Goal: Transaction & Acquisition: Purchase product/service

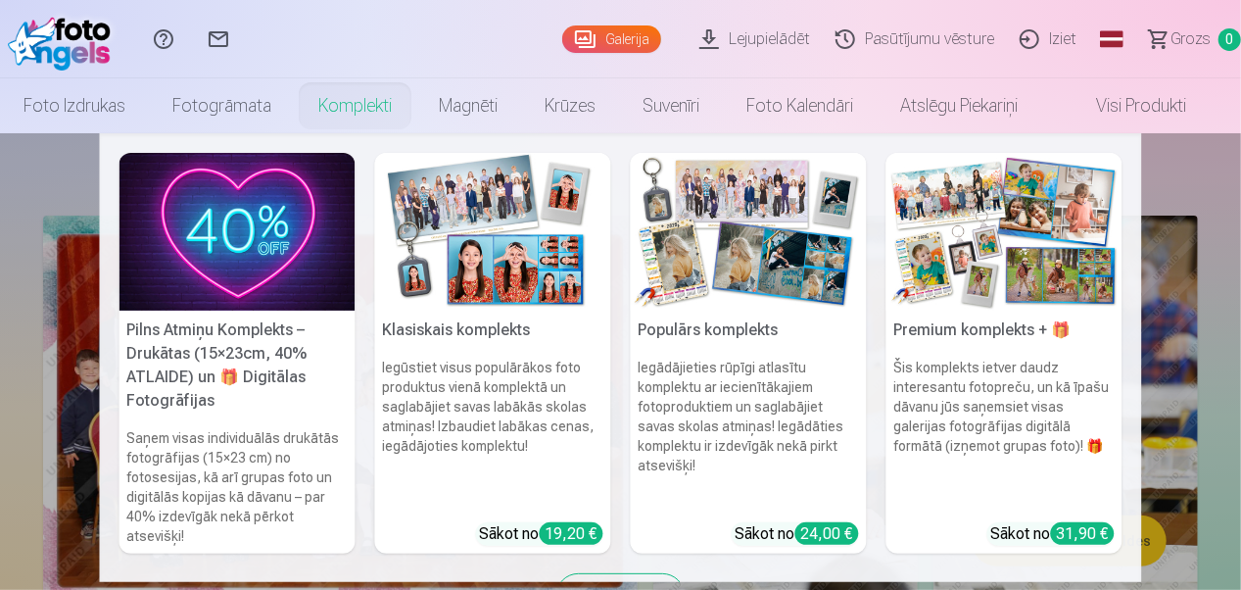
click at [523, 231] on img at bounding box center [493, 232] width 236 height 158
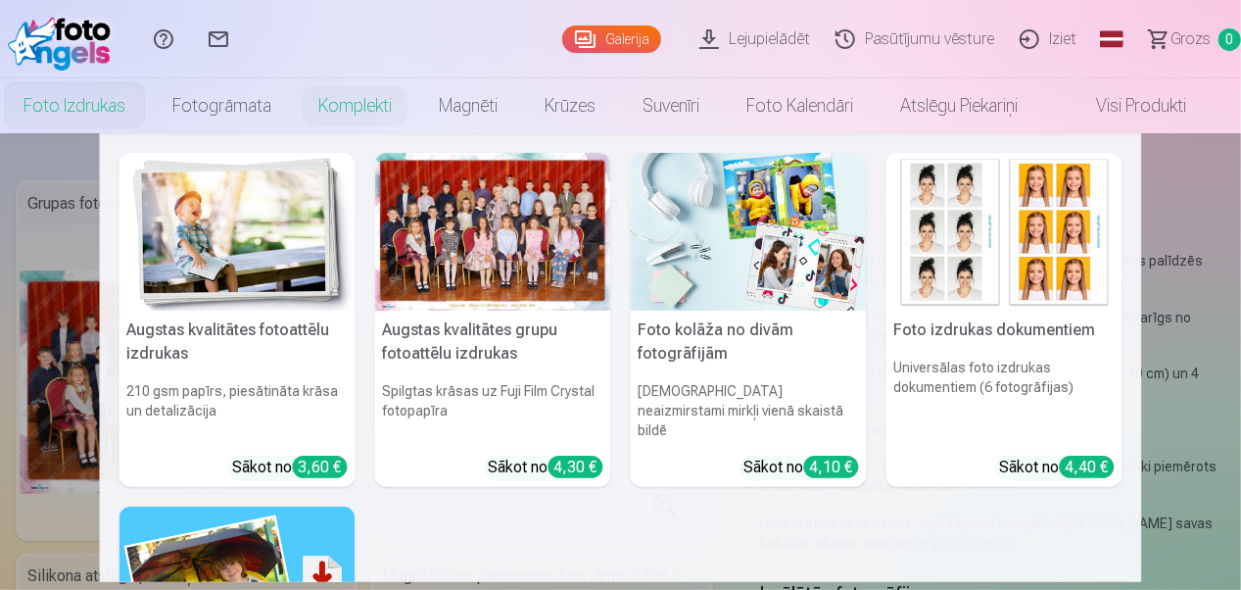
click at [38, 105] on link "Foto izdrukas" at bounding box center [74, 105] width 149 height 55
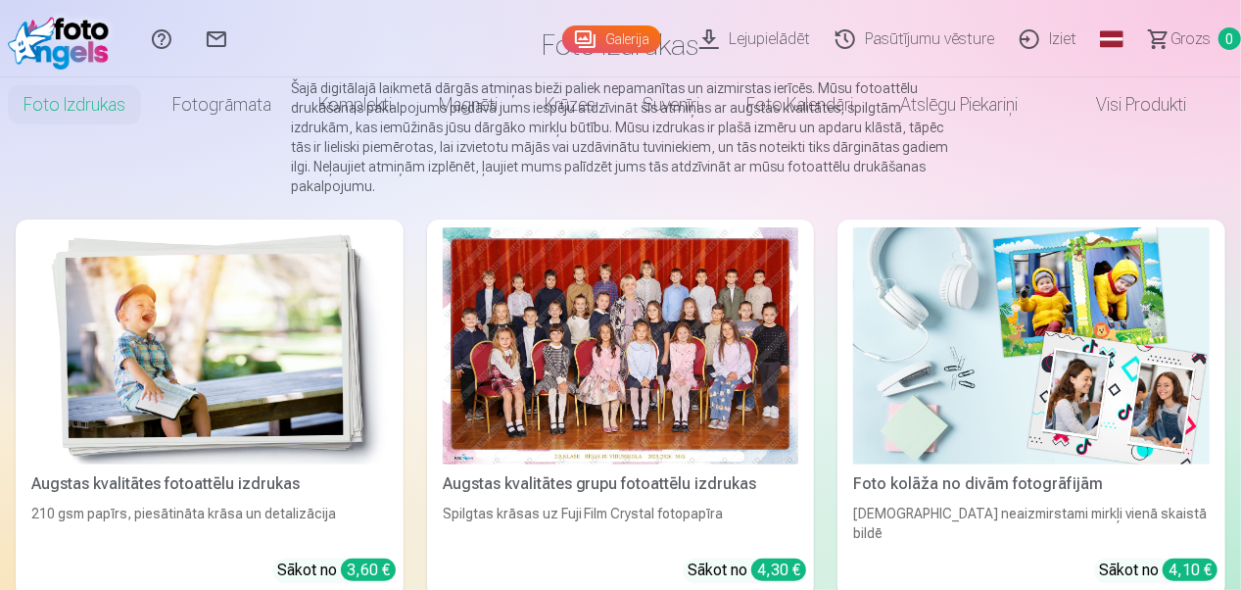
scroll to position [294, 0]
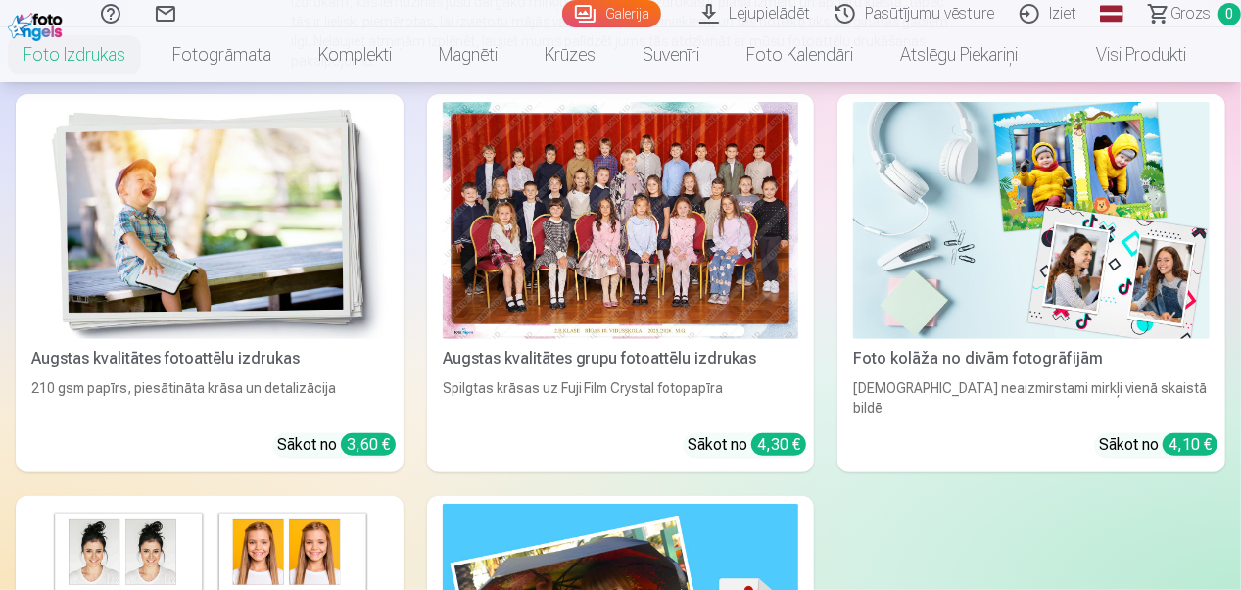
click at [644, 233] on div at bounding box center [621, 220] width 356 height 237
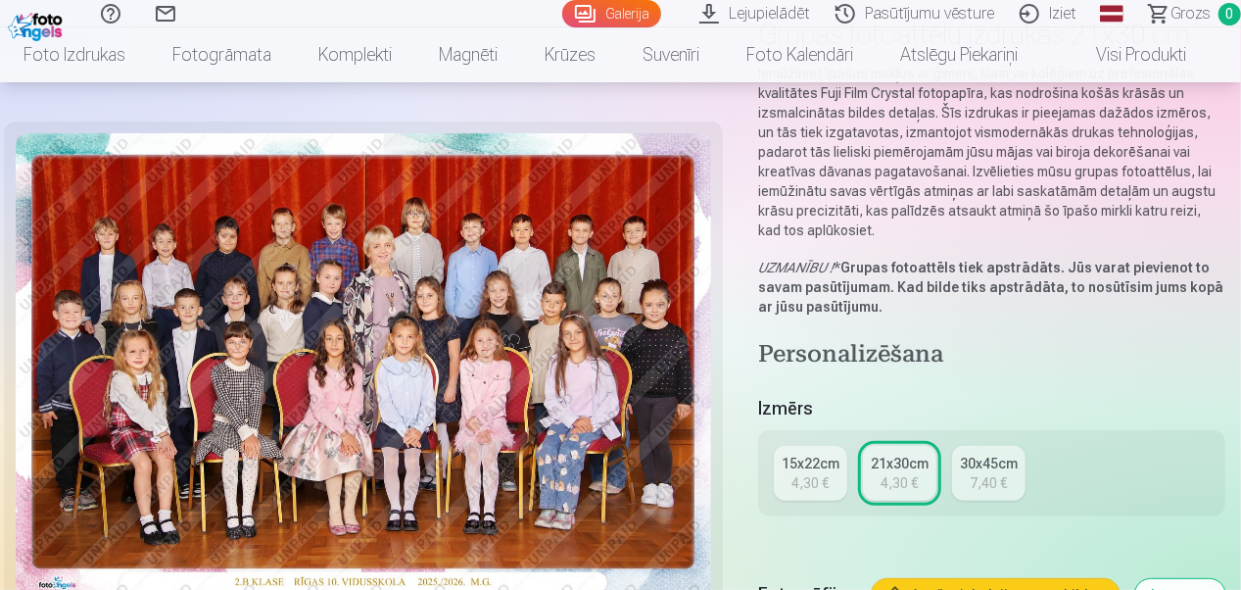
scroll to position [392, 0]
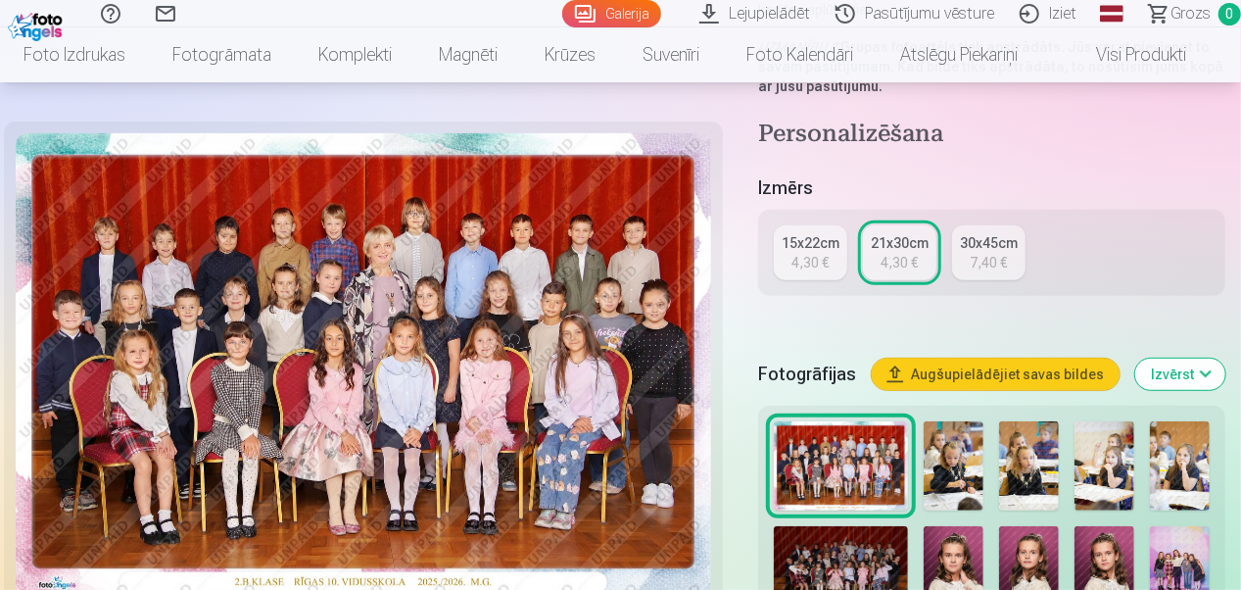
click at [813, 248] on div "15x22cm" at bounding box center [810, 243] width 58 height 20
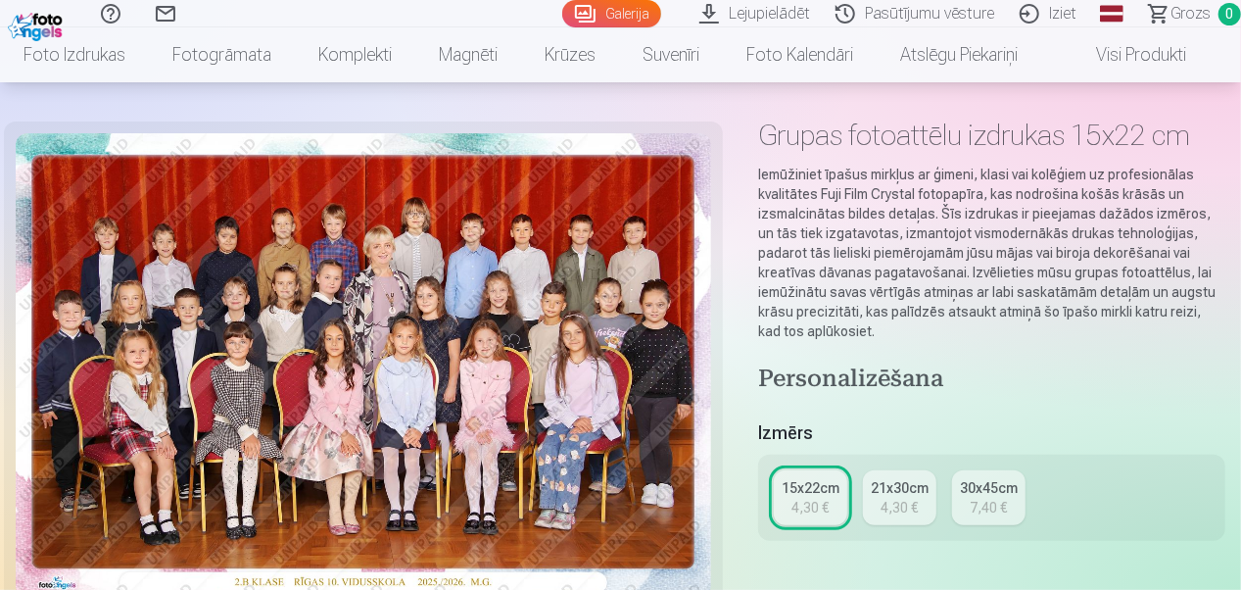
scroll to position [196, 0]
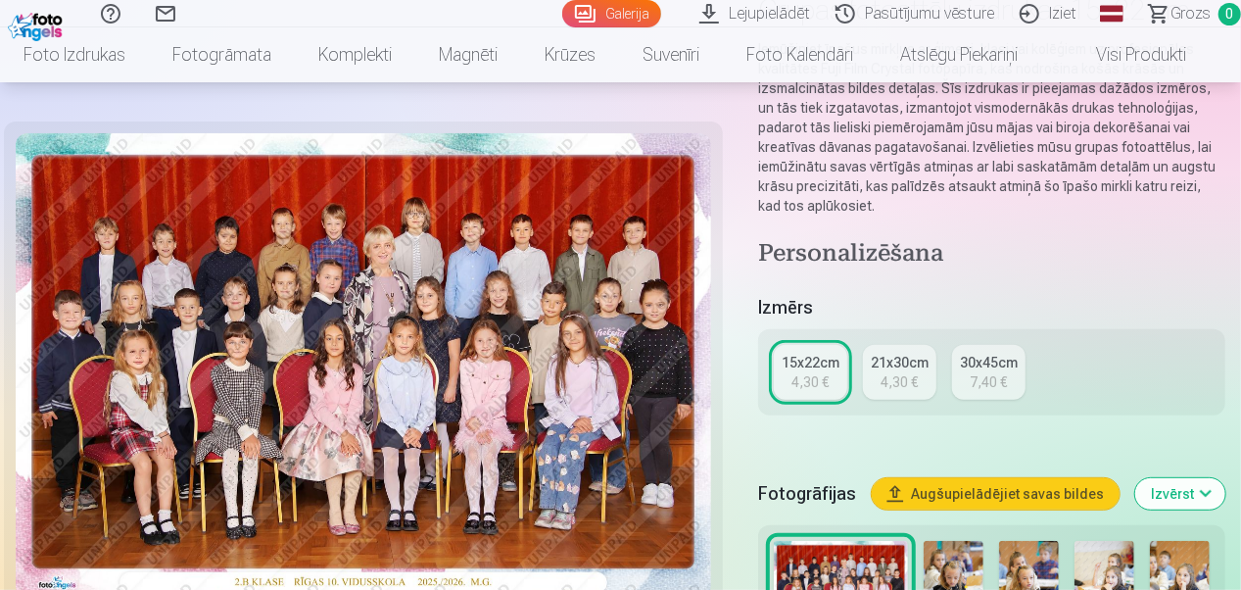
click at [903, 380] on div "4,30 €" at bounding box center [899, 382] width 37 height 20
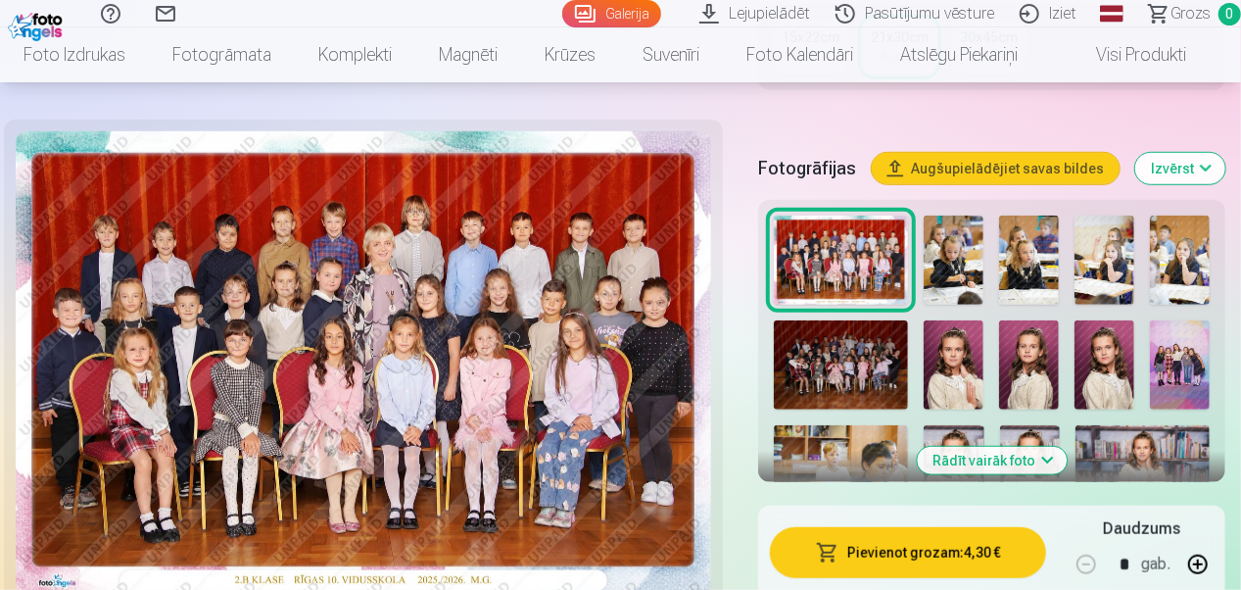
scroll to position [783, 0]
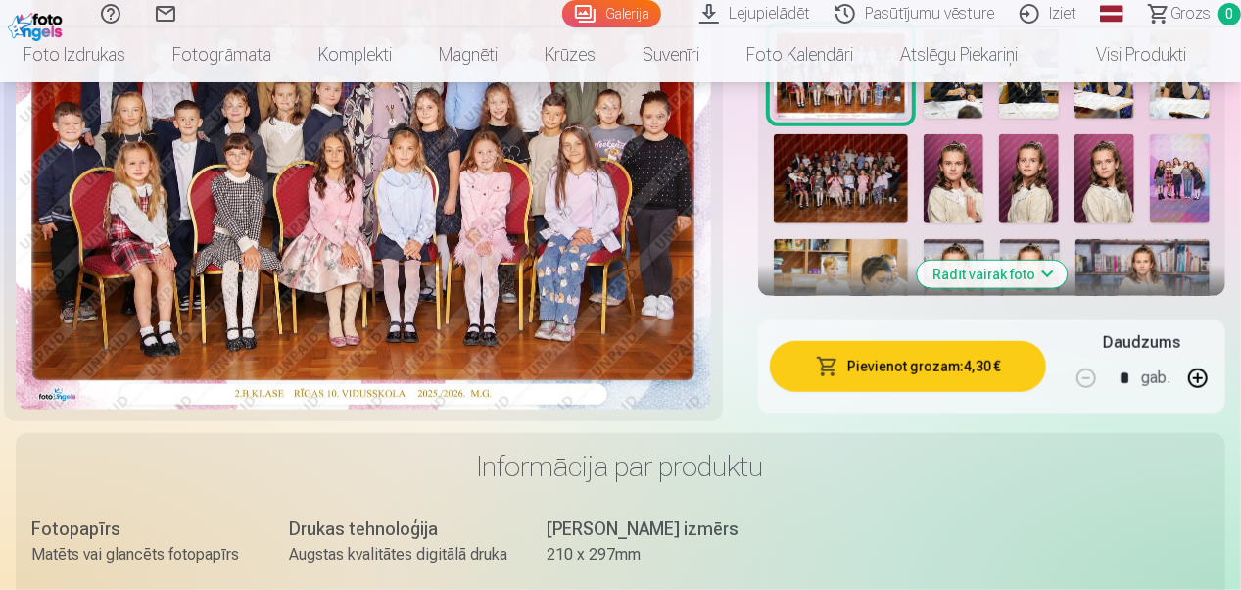
click at [889, 360] on button "Pievienot grozam : 4,30 €" at bounding box center [908, 366] width 276 height 51
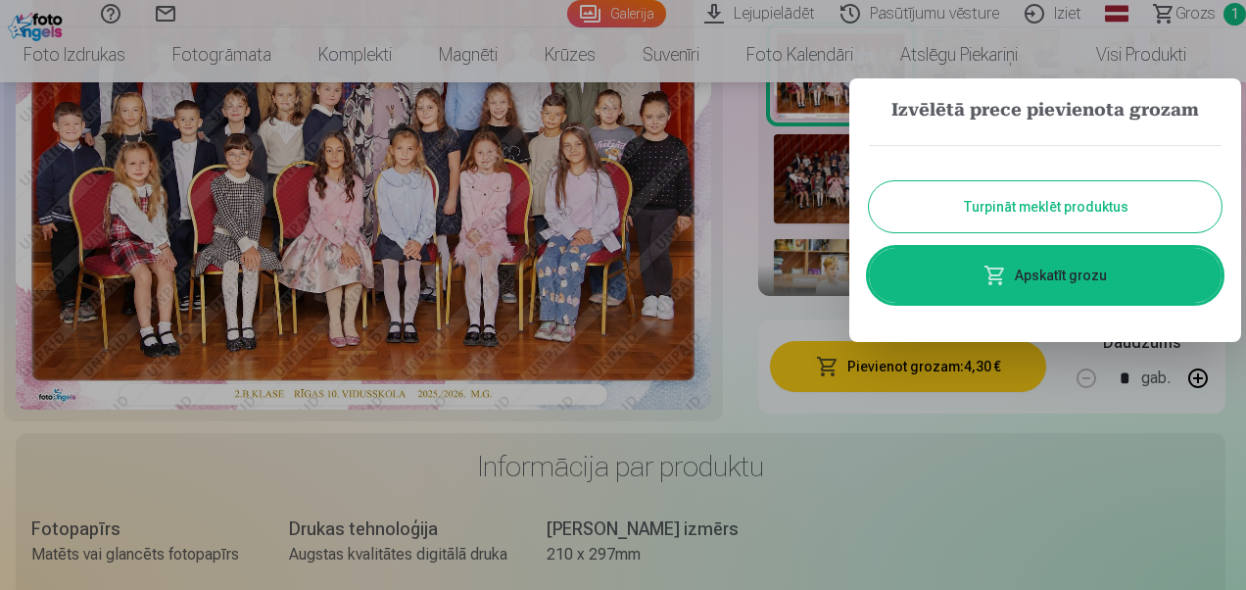
click at [1024, 206] on button "Turpināt meklēt produktus" at bounding box center [1045, 206] width 353 height 51
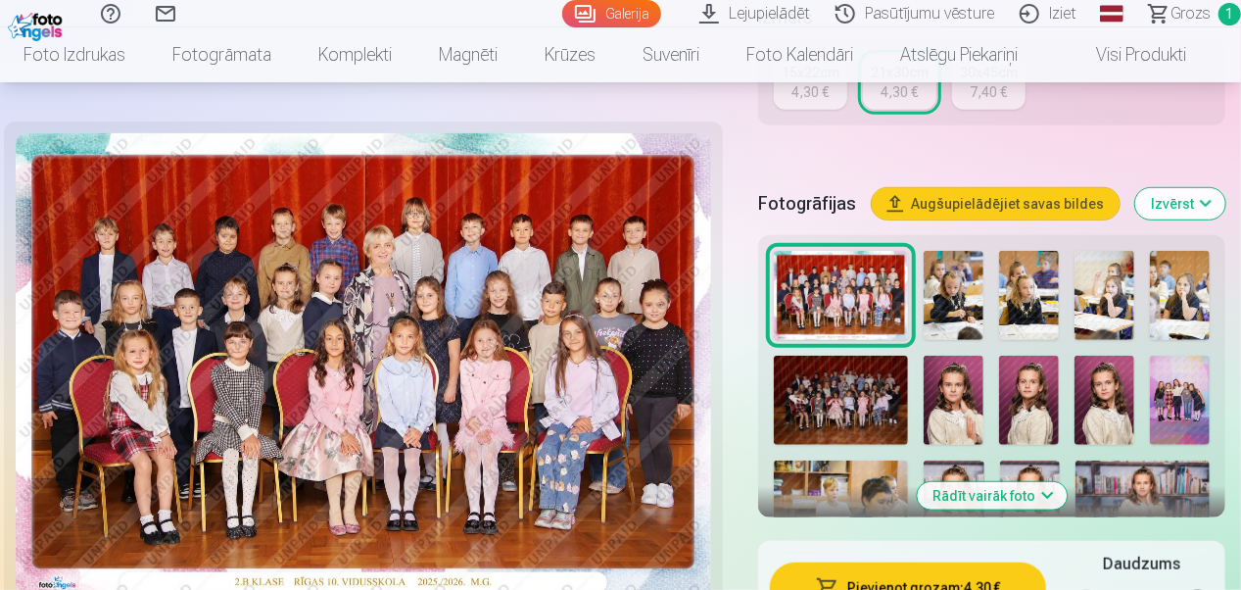
scroll to position [588, 0]
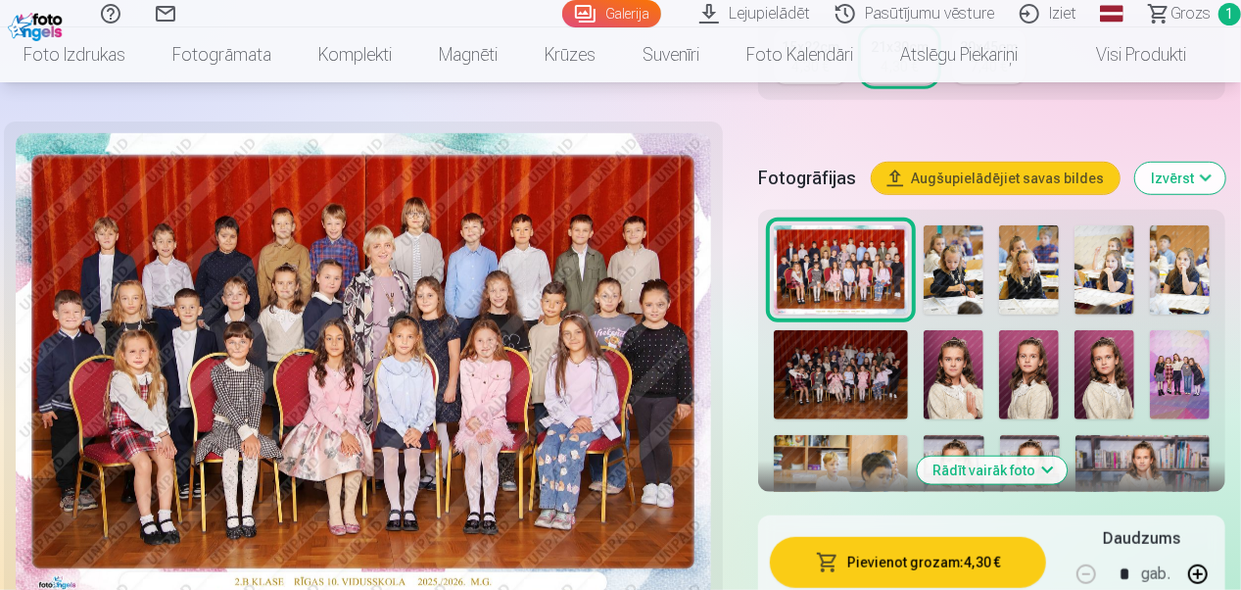
click at [1169, 377] on img at bounding box center [1180, 374] width 60 height 89
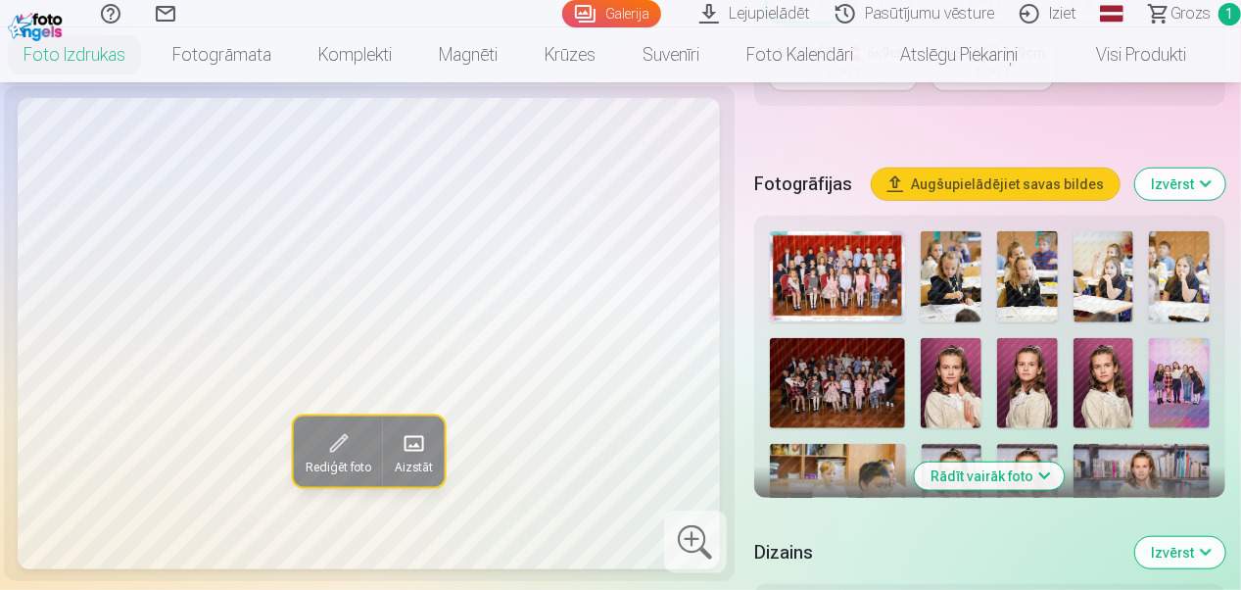
scroll to position [686, 0]
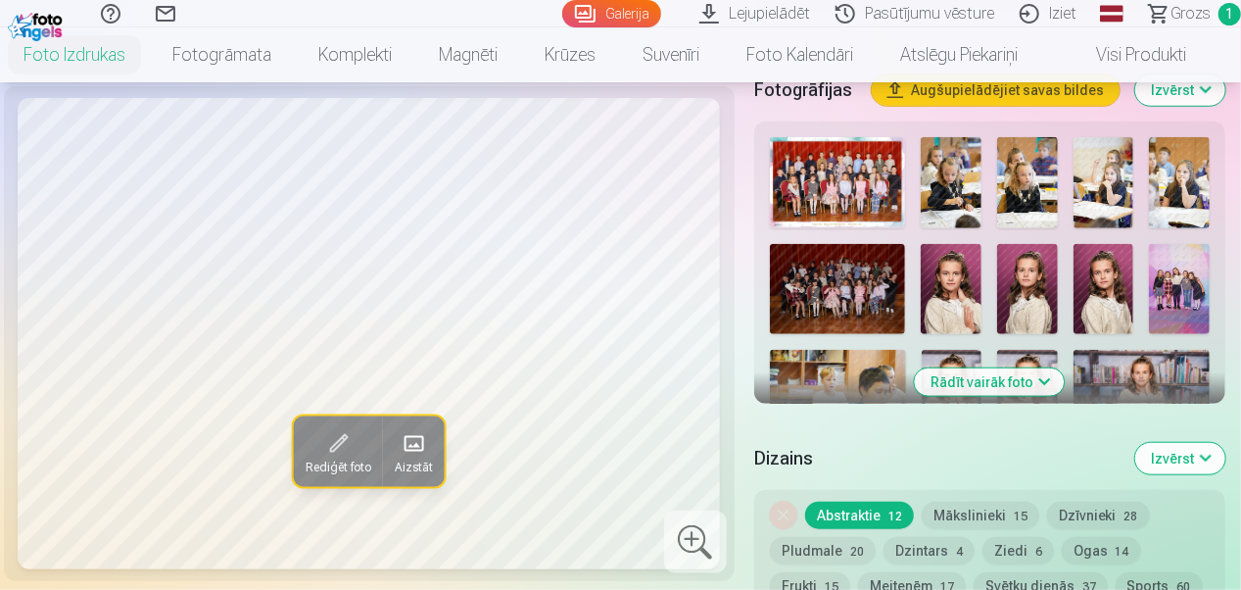
click at [1172, 295] on img at bounding box center [1179, 289] width 61 height 90
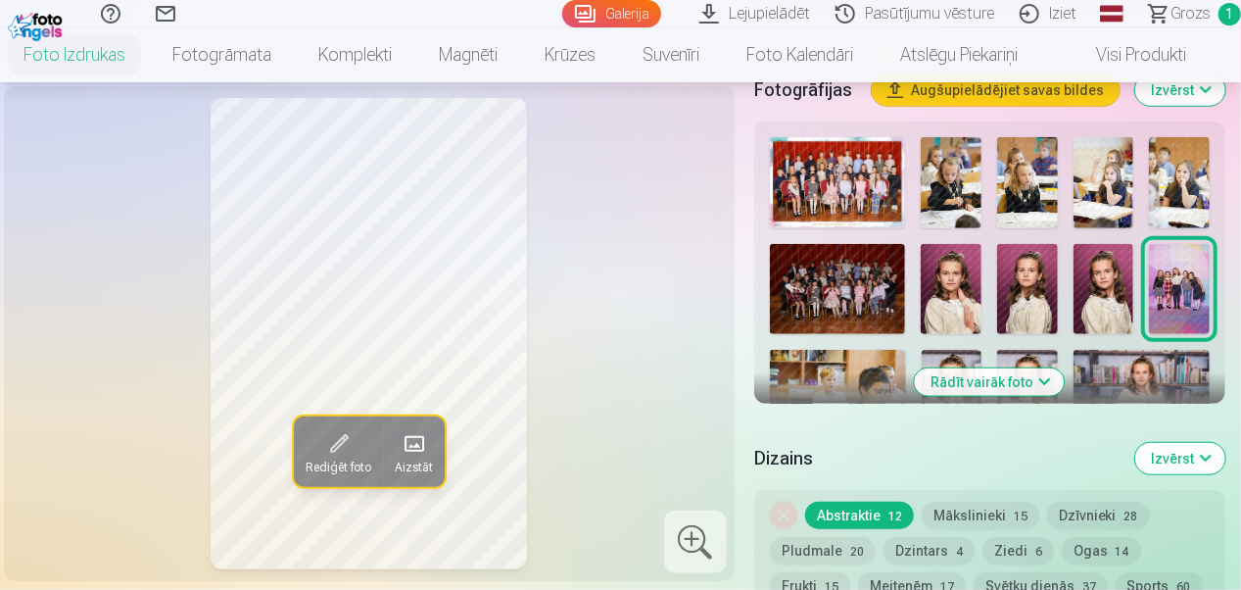
click at [1018, 384] on button "Rādīt vairāk foto" at bounding box center [990, 381] width 150 height 27
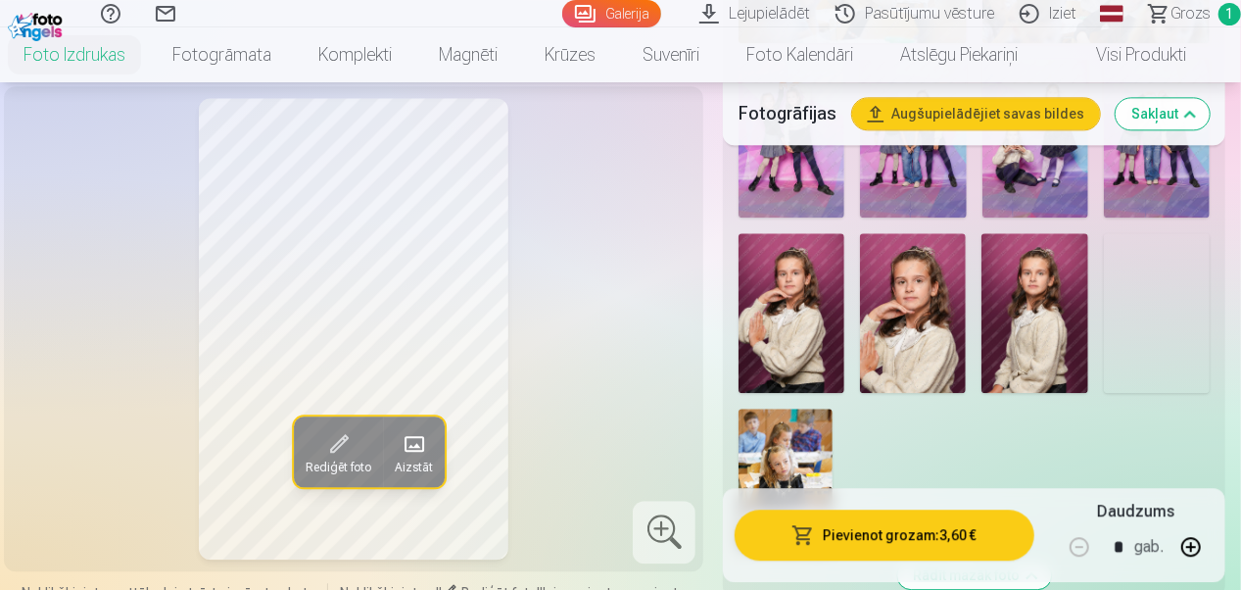
scroll to position [2350, 0]
